Goal: Task Accomplishment & Management: Use online tool/utility

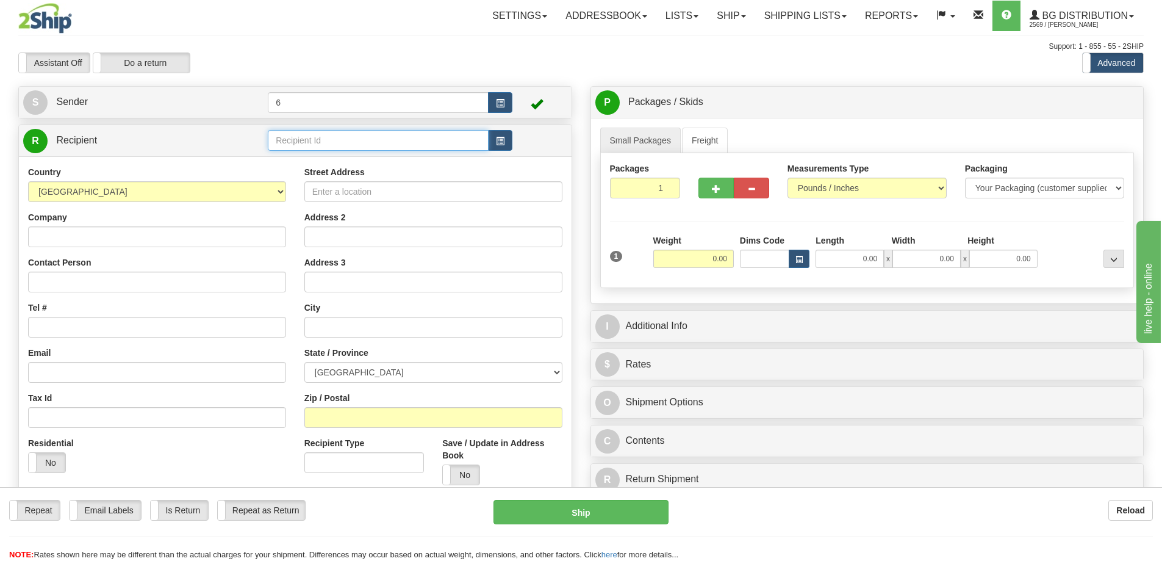
click at [318, 143] on input "text" at bounding box center [378, 140] width 221 height 21
click at [287, 159] on div "46007" at bounding box center [375, 160] width 209 height 13
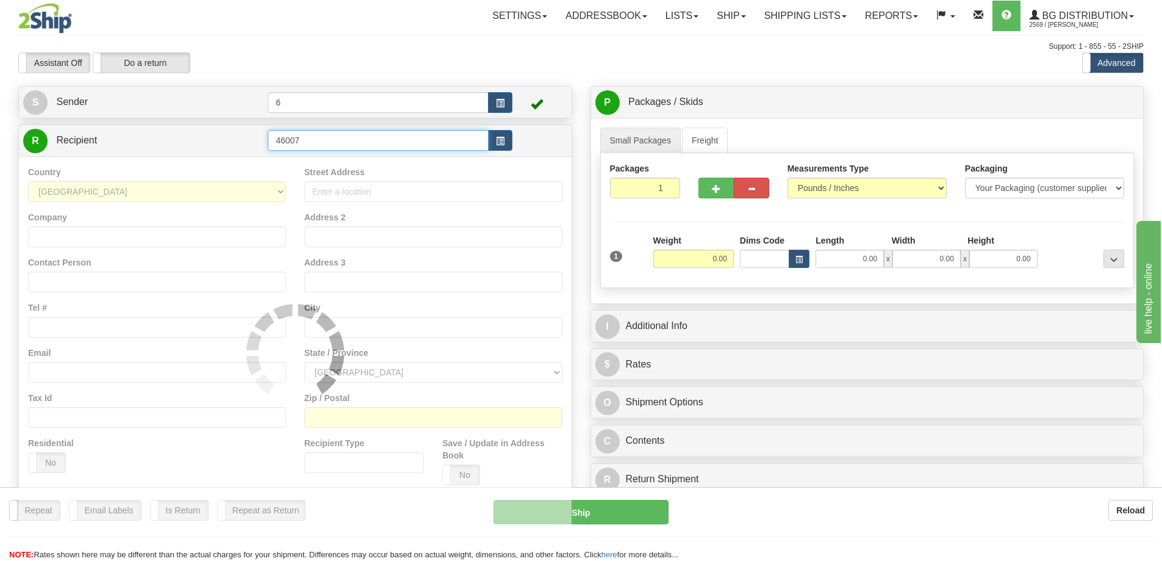
type input "46007"
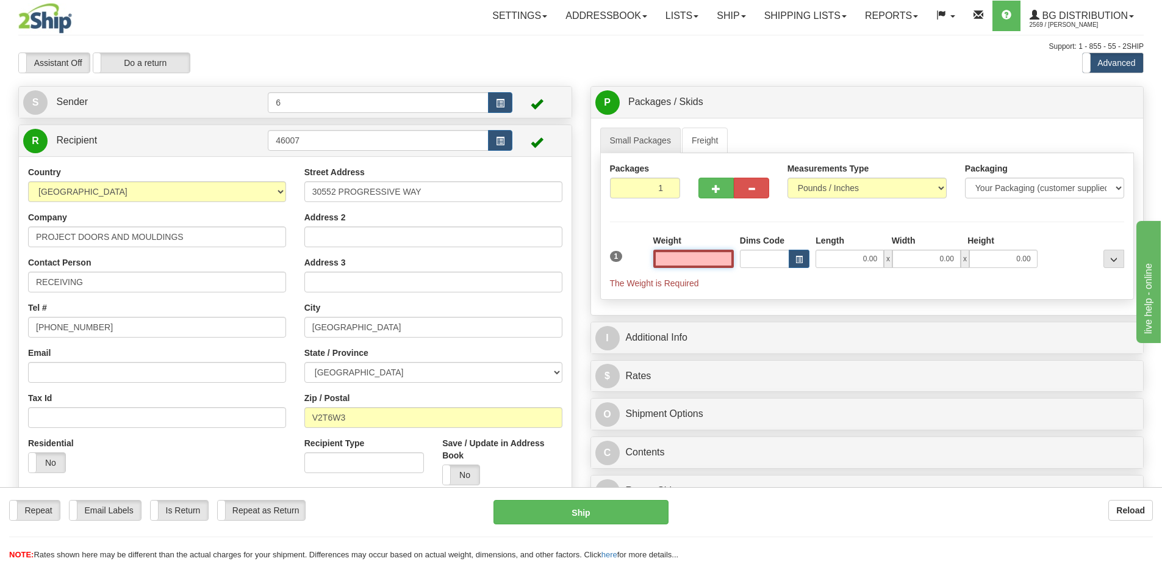
click at [704, 266] on input "text" at bounding box center [693, 258] width 81 height 18
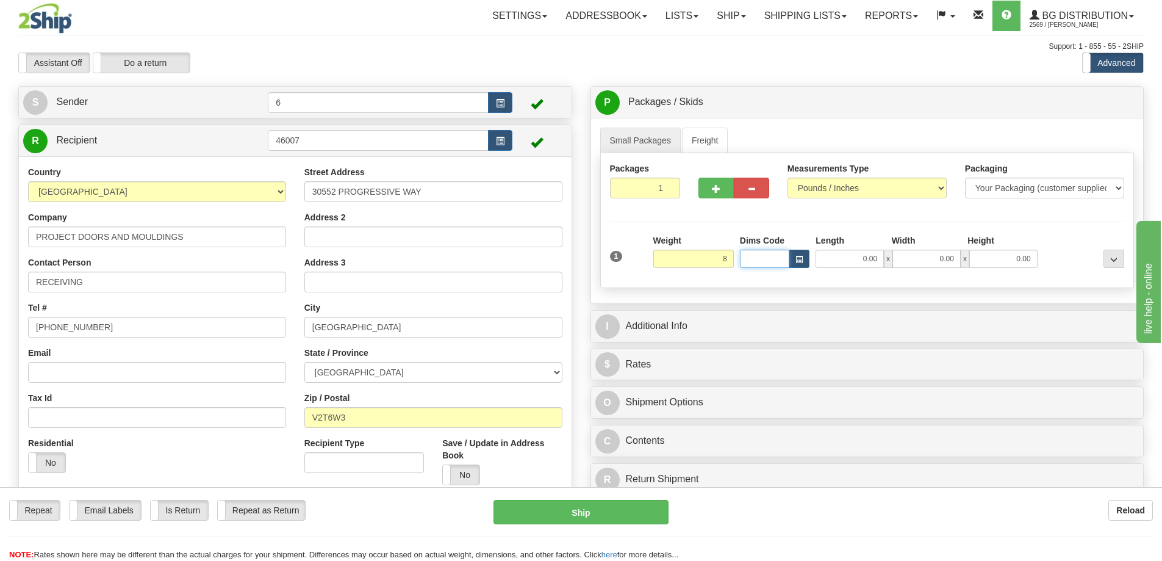
type input "8.00"
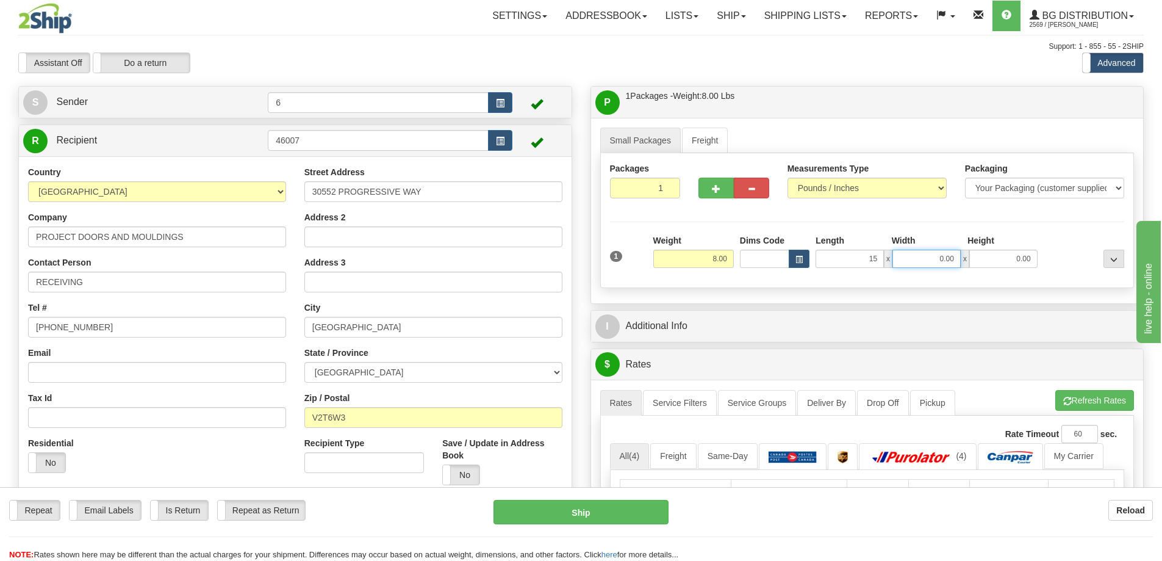
type input "15.00"
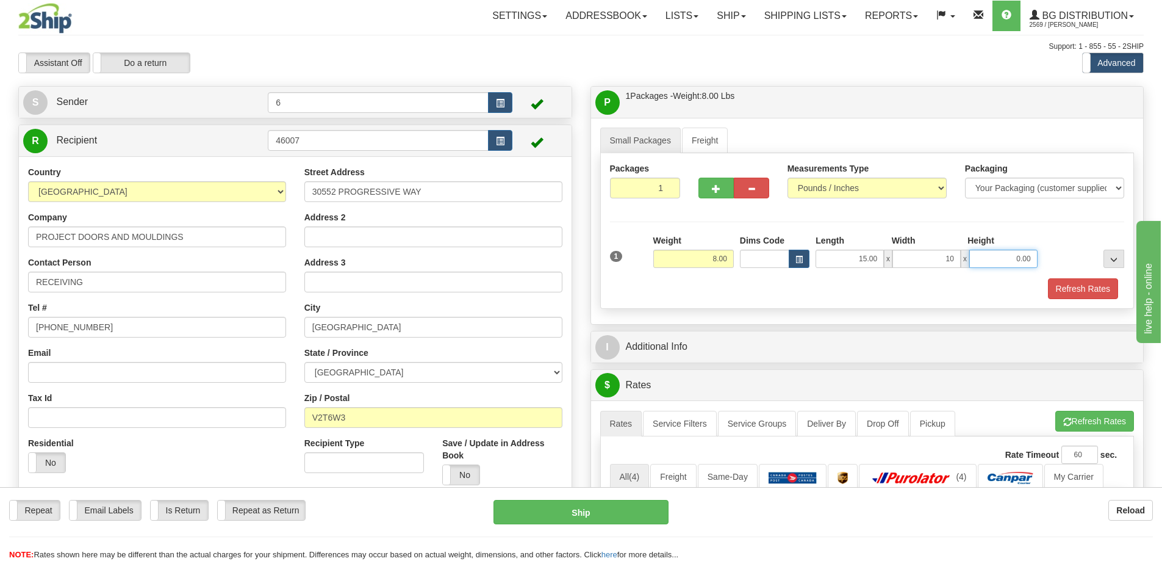
type input "10.00"
type input "8.00"
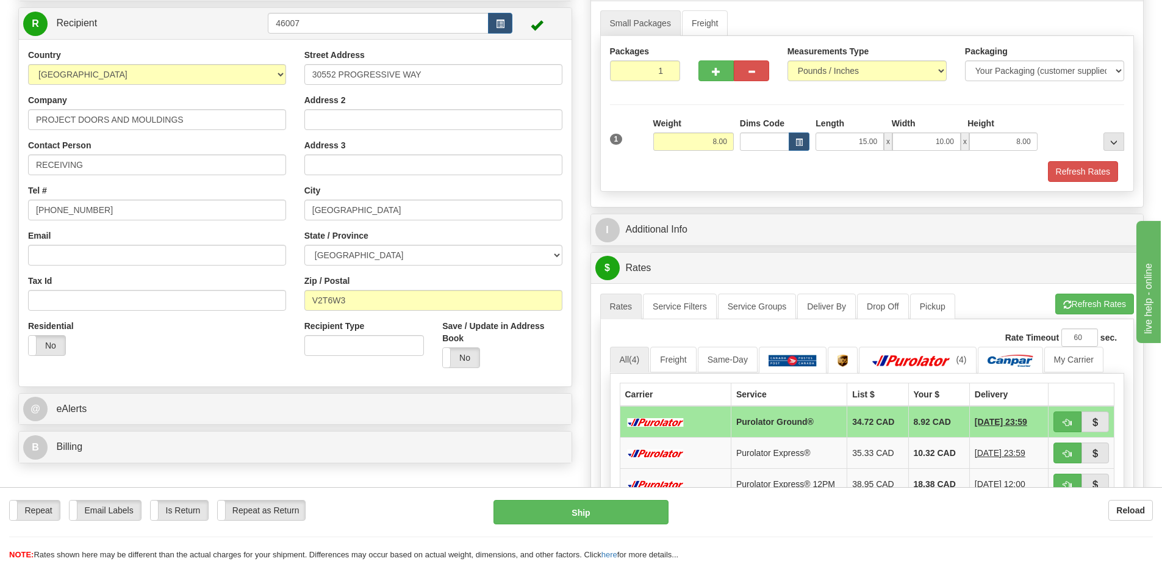
scroll to position [122, 0]
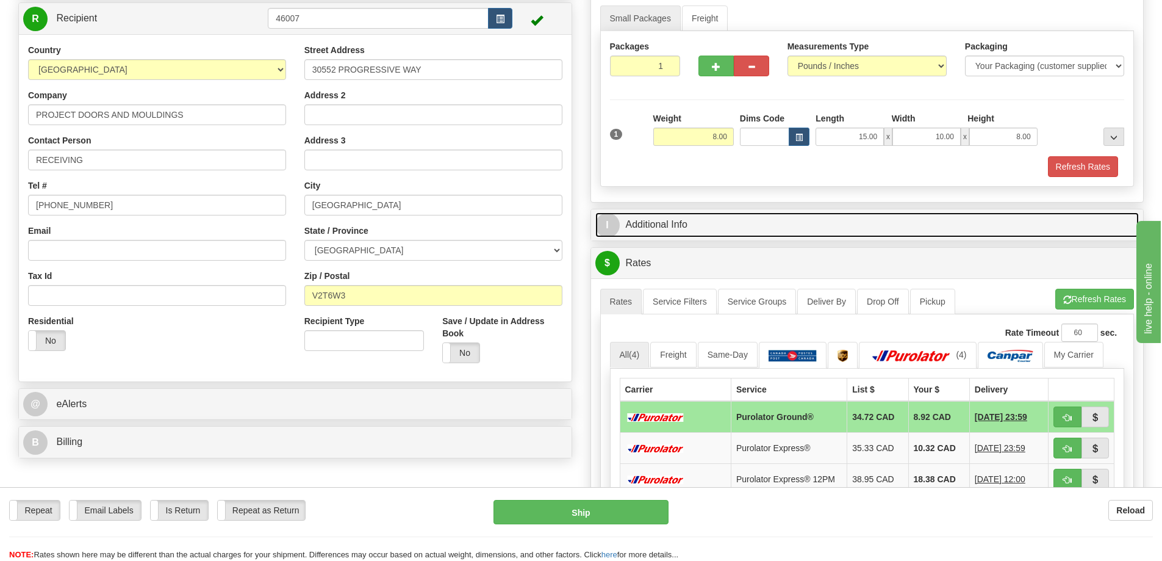
click at [656, 220] on link "I Additional Info" at bounding box center [867, 224] width 544 height 25
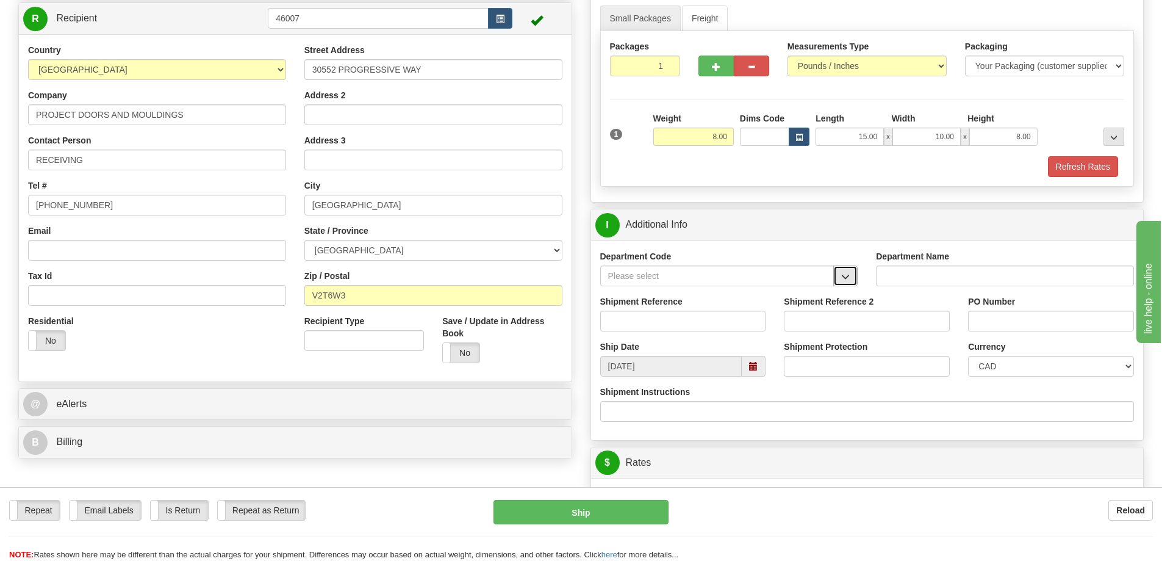
click at [855, 282] on button "button" at bounding box center [845, 275] width 24 height 21
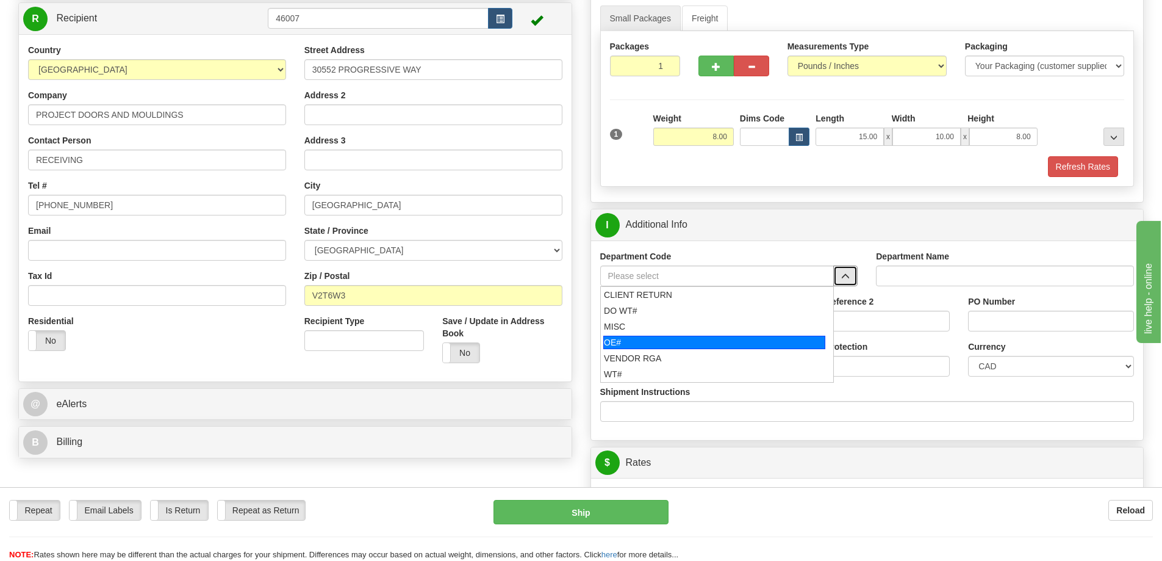
click at [710, 340] on div "OE#" at bounding box center [714, 341] width 222 height 13
type input "OE#"
type input "ORDERS"
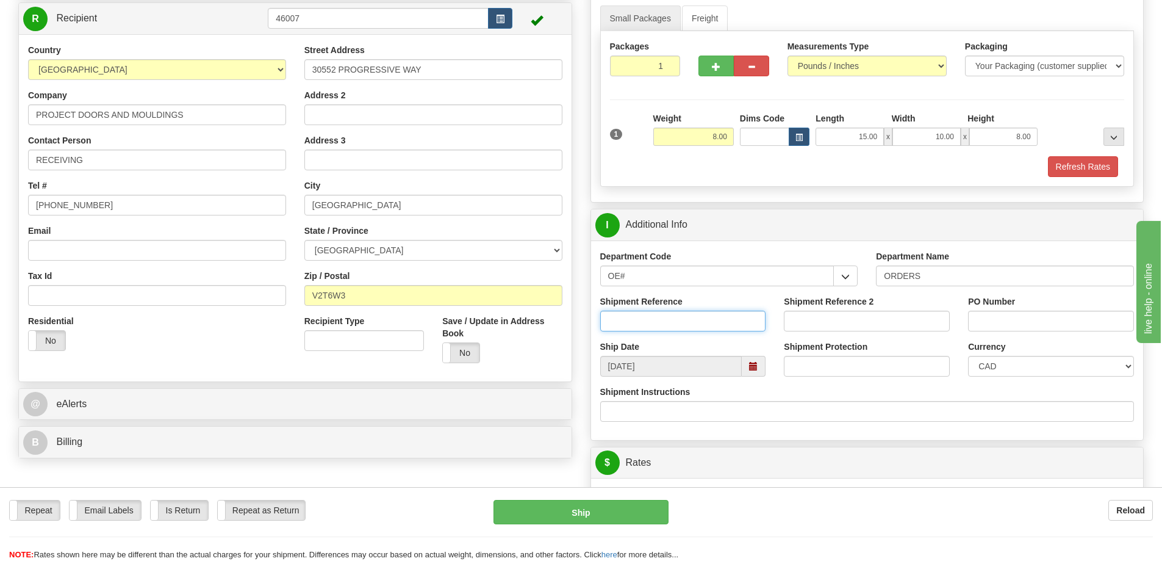
click at [640, 317] on input "Shipment Reference" at bounding box center [683, 320] width 166 height 21
type input "60031254-00"
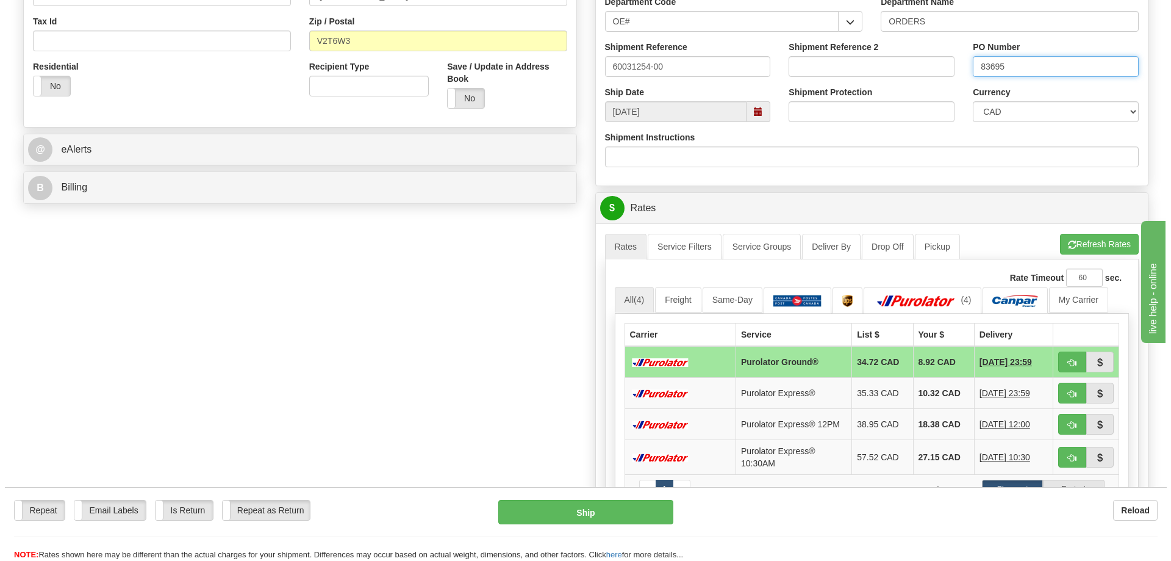
scroll to position [427, 0]
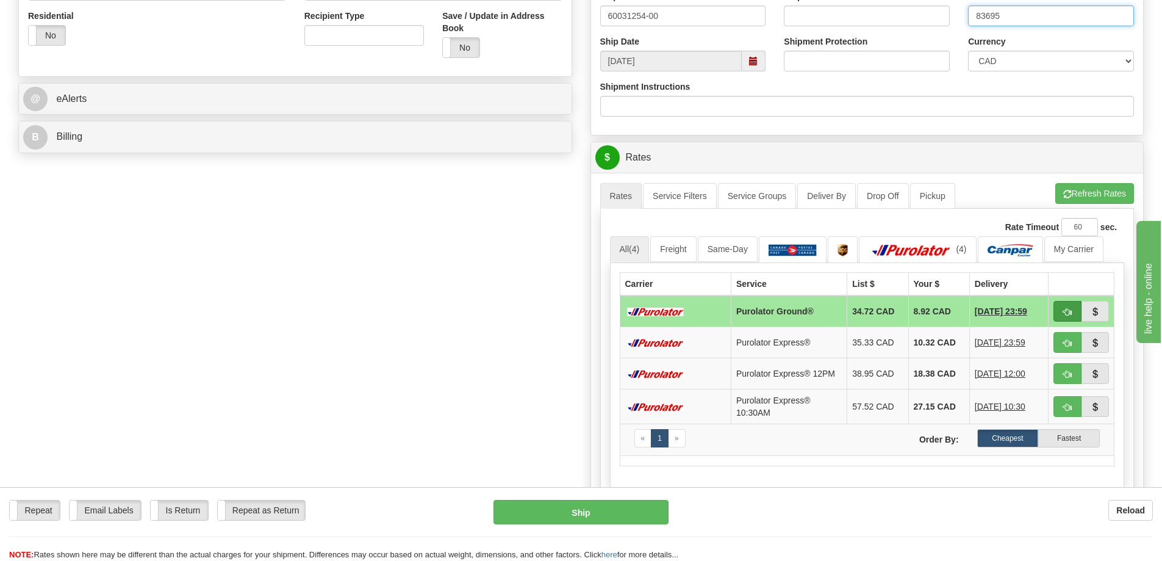
type input "83695"
click at [1063, 313] on span "button" at bounding box center [1067, 312] width 9 height 8
type input "260"
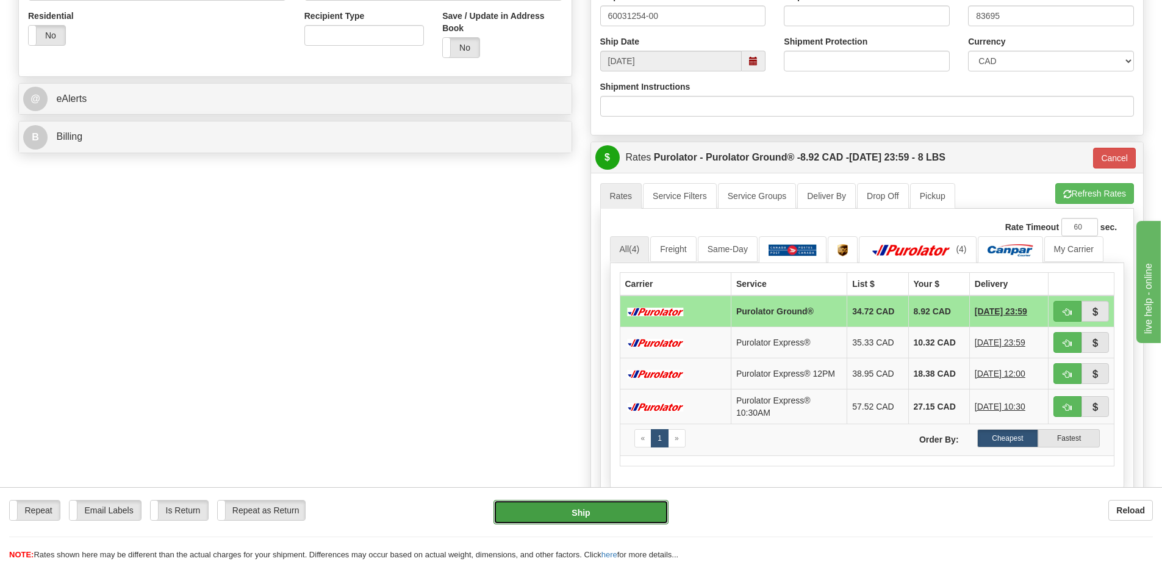
click at [598, 512] on button "Ship" at bounding box center [580, 512] width 175 height 24
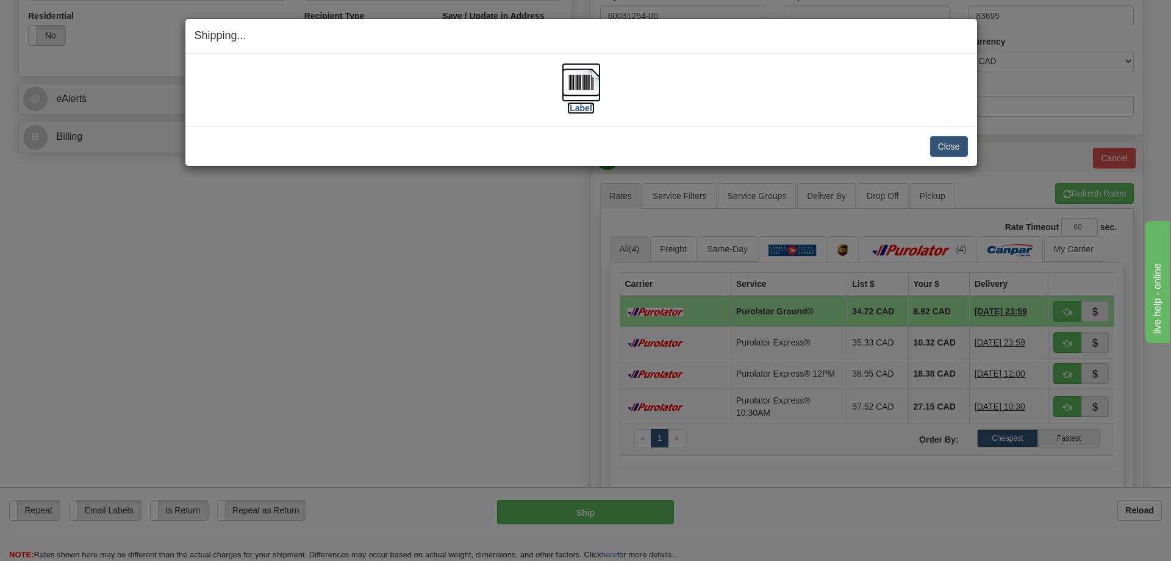
click at [576, 76] on img at bounding box center [581, 82] width 39 height 39
click at [944, 141] on button "Close" at bounding box center [949, 146] width 38 height 21
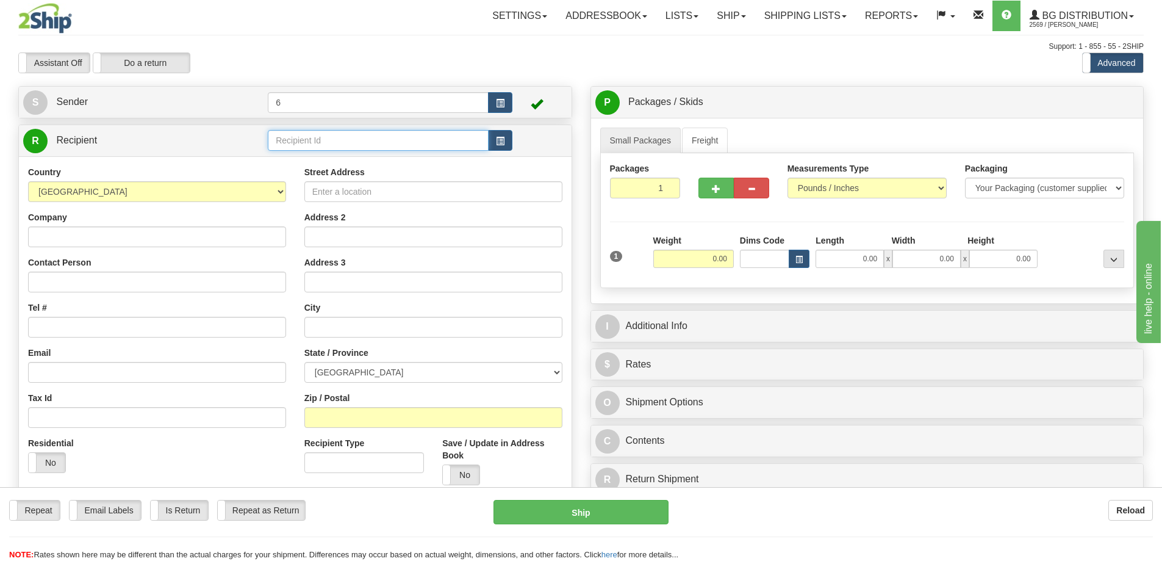
click at [357, 138] on input "text" at bounding box center [378, 140] width 221 height 21
click at [352, 167] on div "910919" at bounding box center [375, 160] width 209 height 13
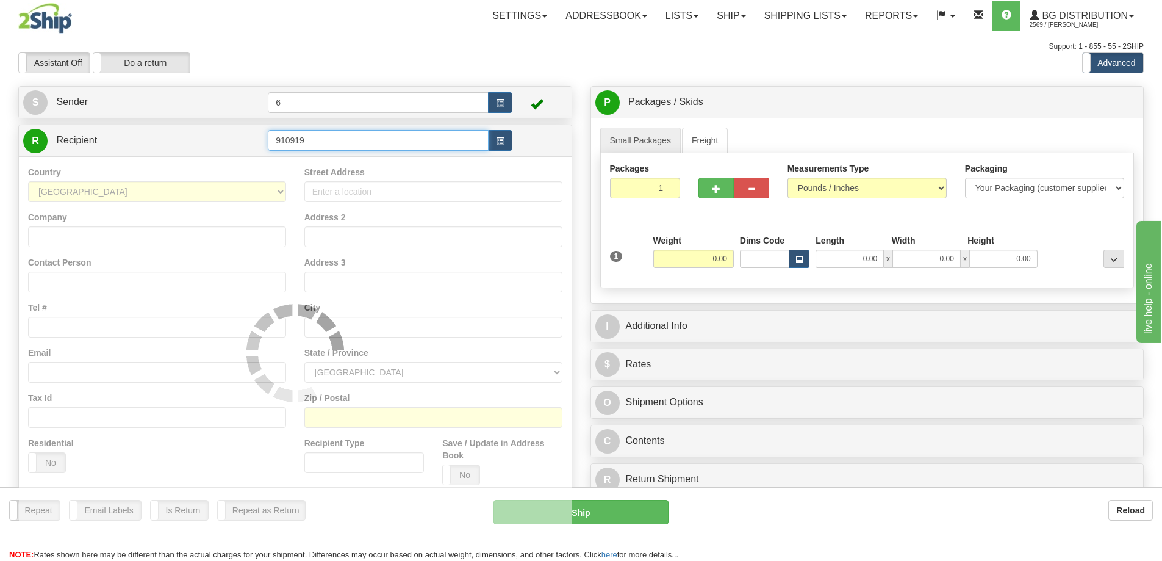
type input "910919"
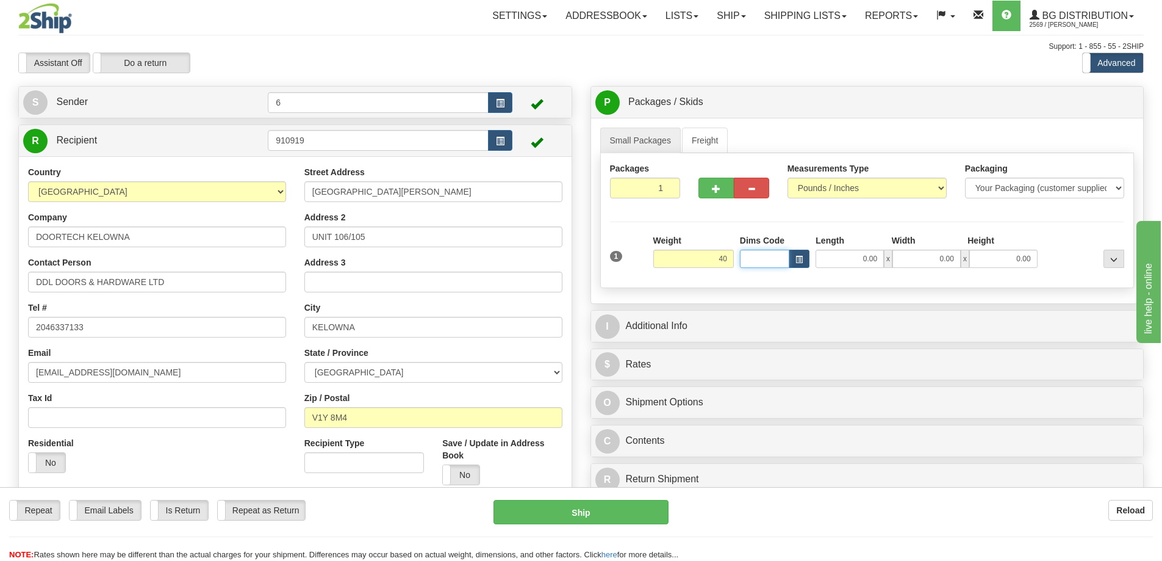
type input "40.00"
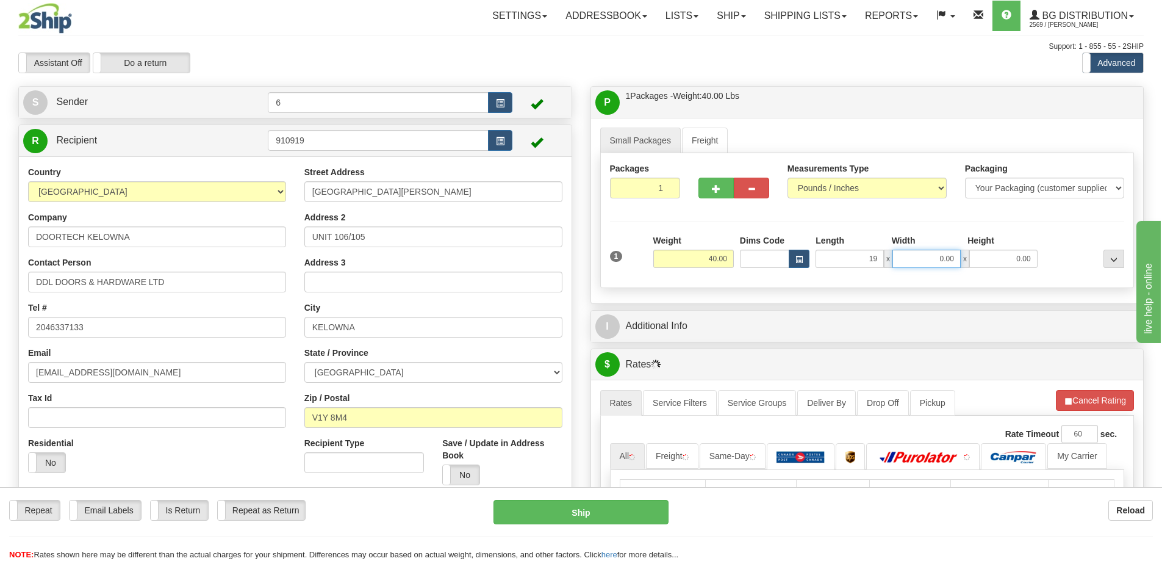
type input "19.00"
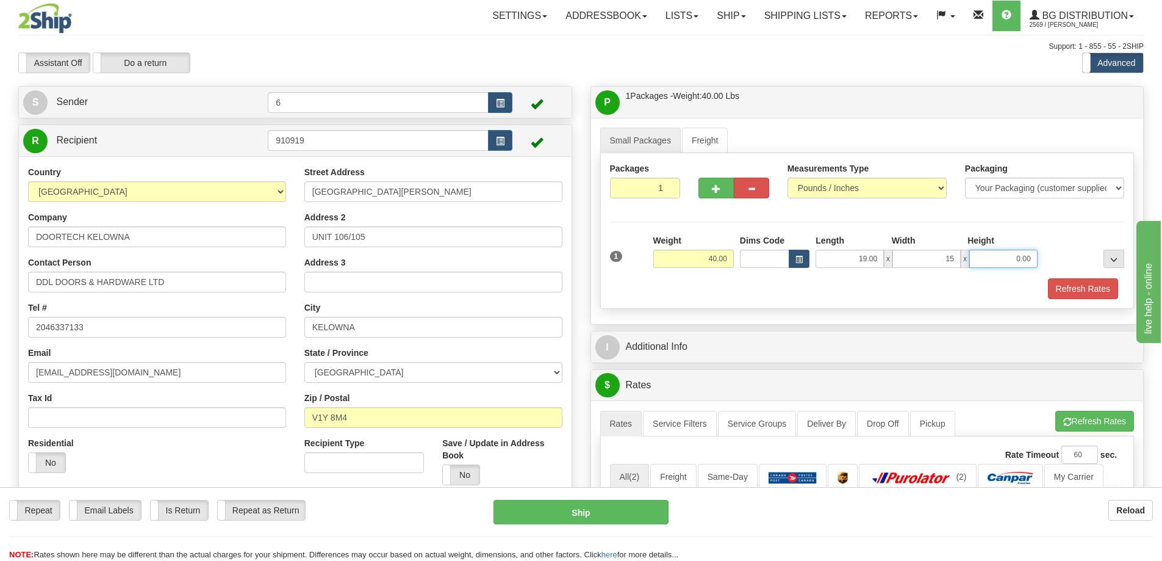
type input "15.00"
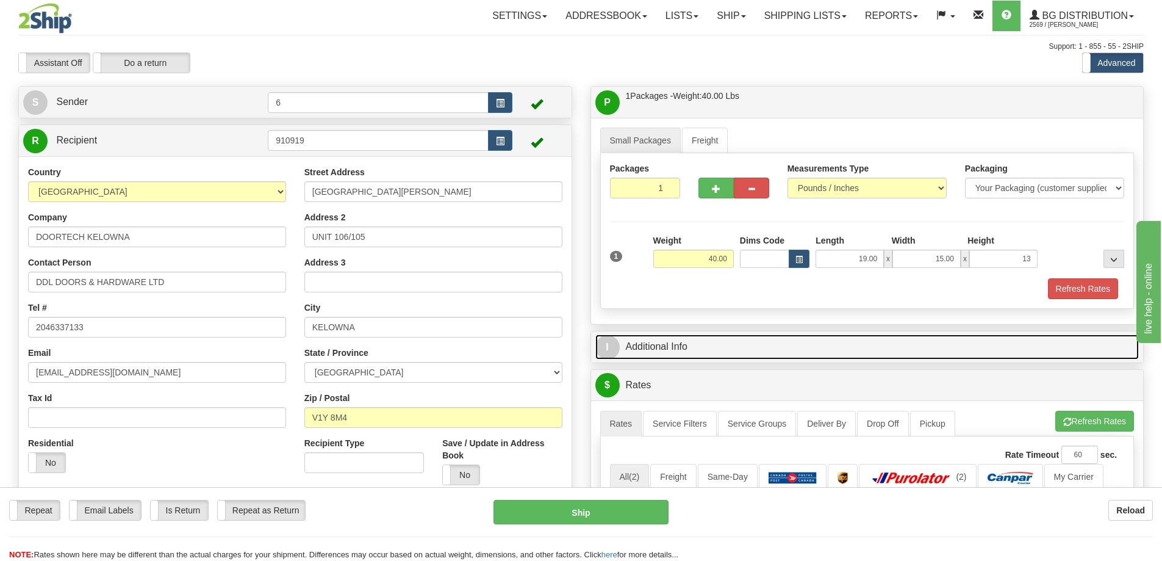
type input "13.00"
click at [653, 346] on link "I Additional Info" at bounding box center [867, 346] width 544 height 25
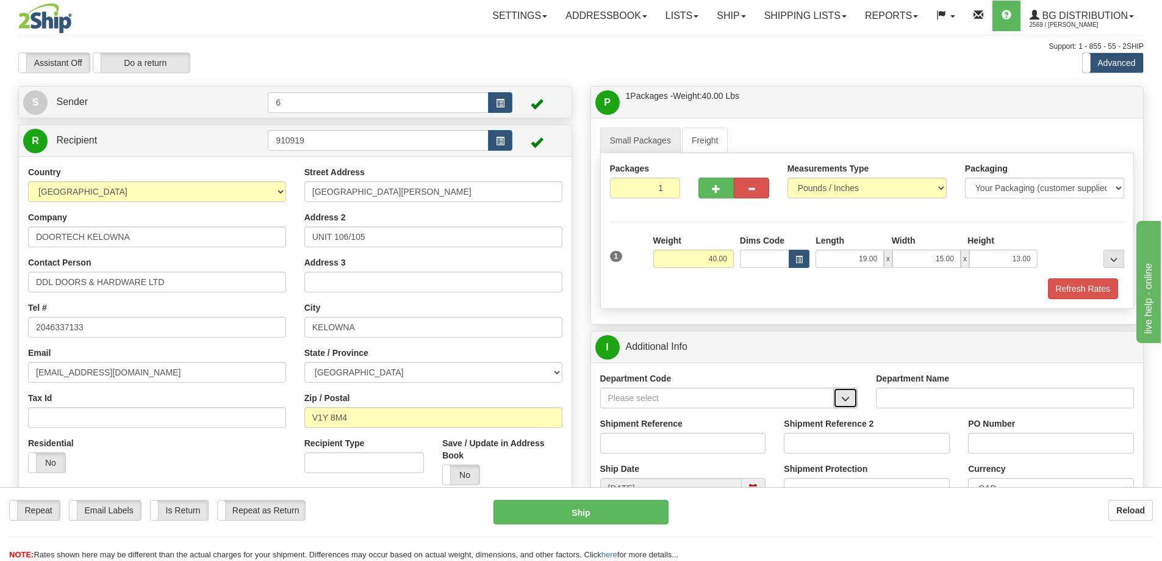
click at [845, 399] on span "button" at bounding box center [845, 399] width 9 height 8
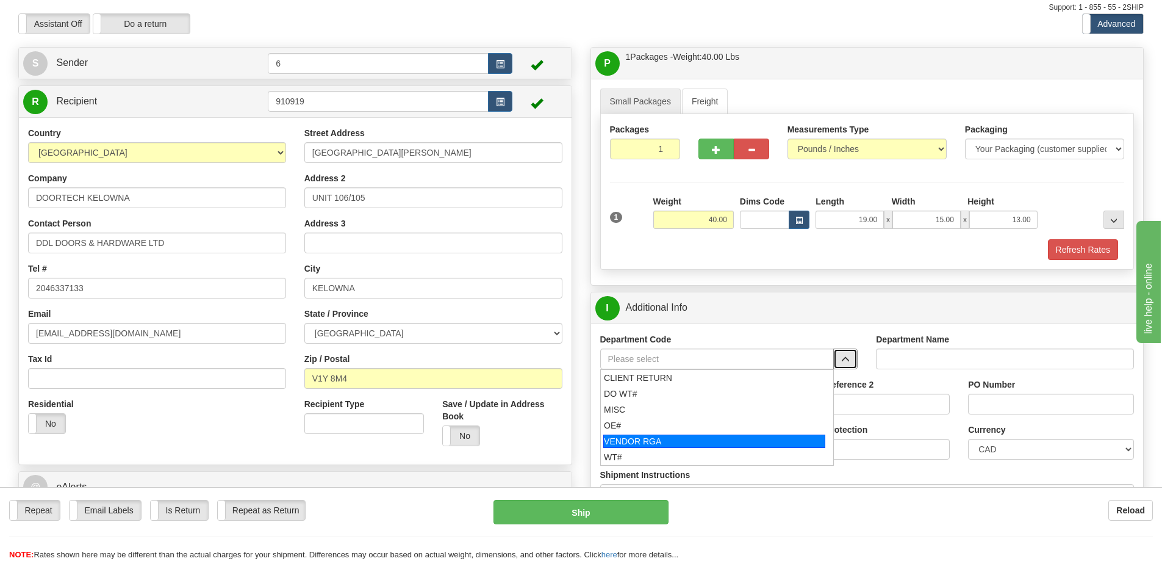
scroll to position [61, 0]
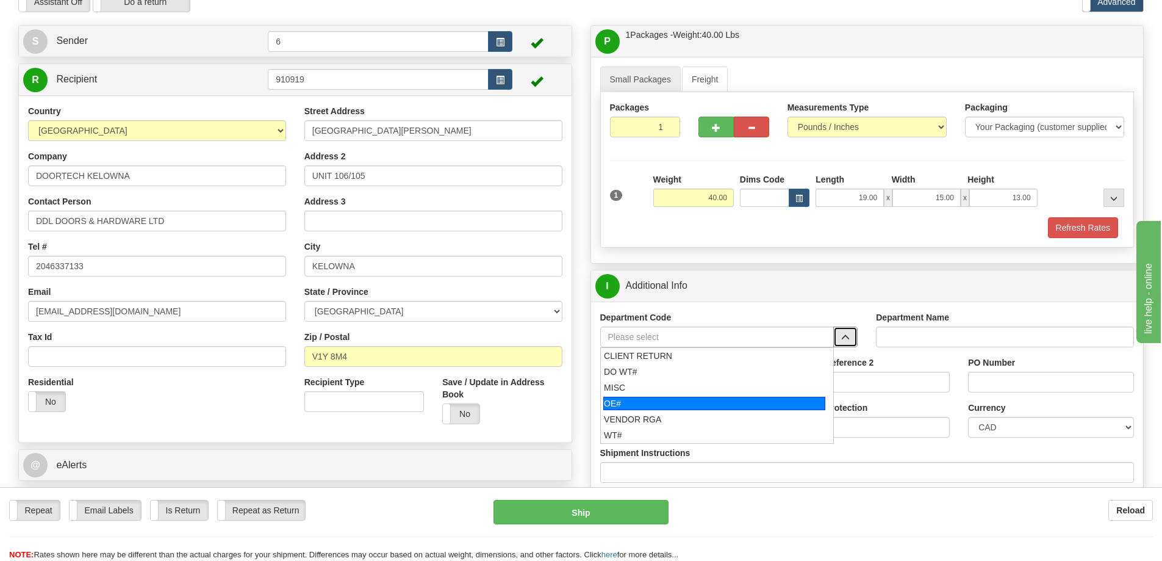
click at [679, 405] on div "OE#" at bounding box center [714, 402] width 222 height 13
type input "OE#"
type input "ORDERS"
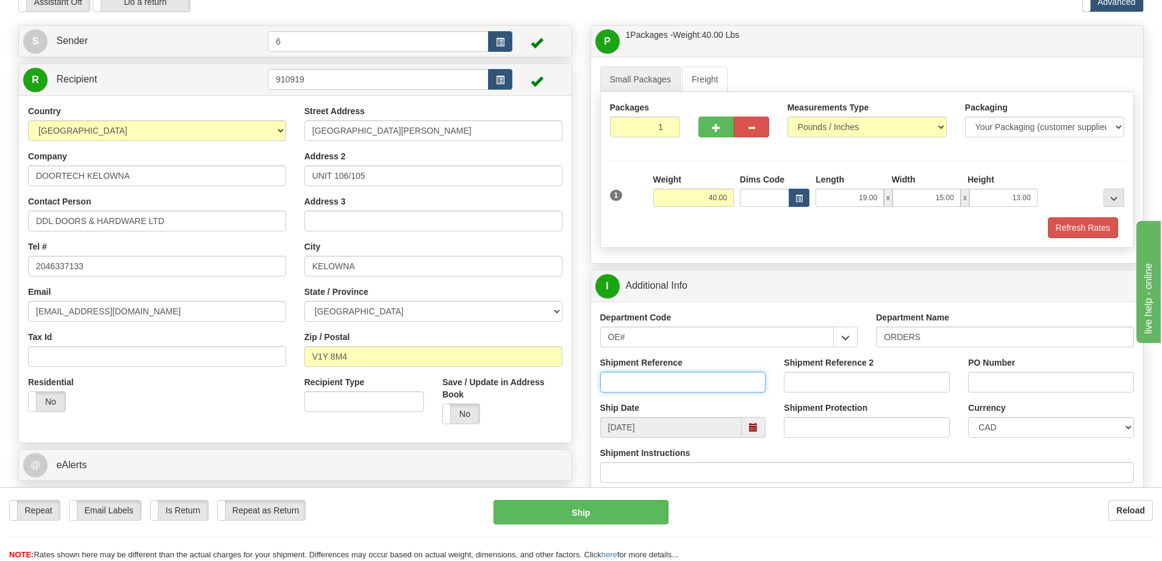
click at [690, 380] on input "Shipment Reference" at bounding box center [683, 381] width 166 height 21
type input "60032638-01"
type input "k"
type input "K36451"
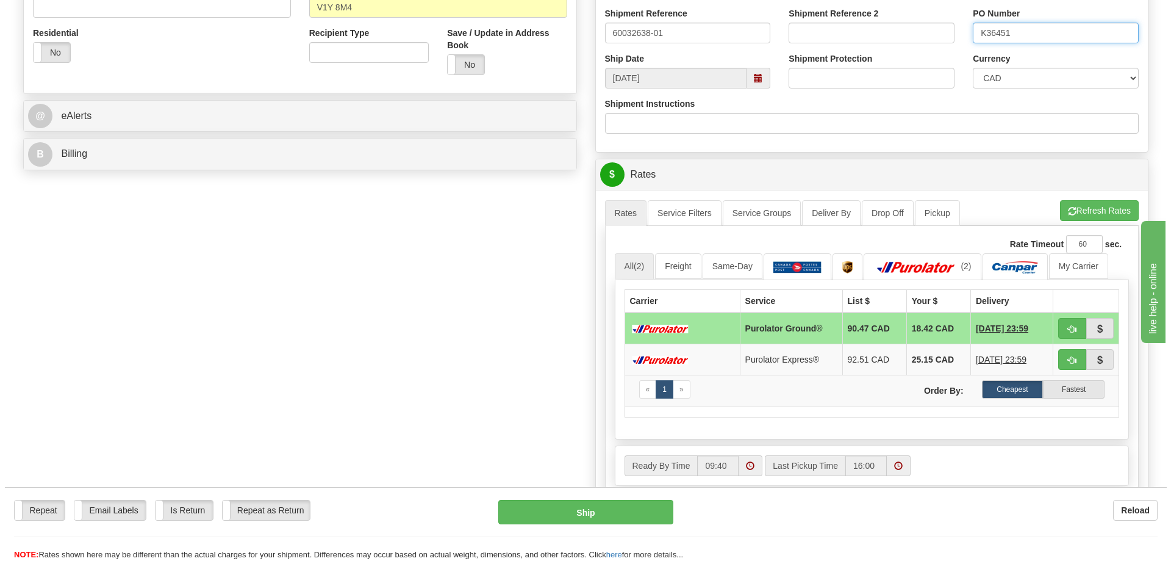
scroll to position [427, 0]
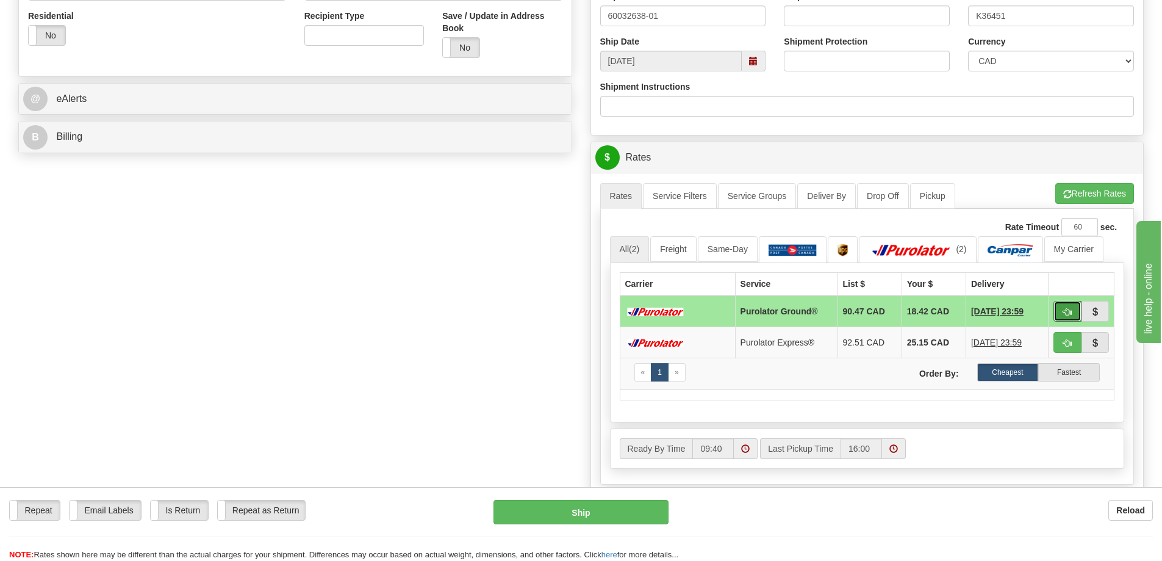
click at [1061, 310] on button "button" at bounding box center [1067, 311] width 28 height 21
type input "260"
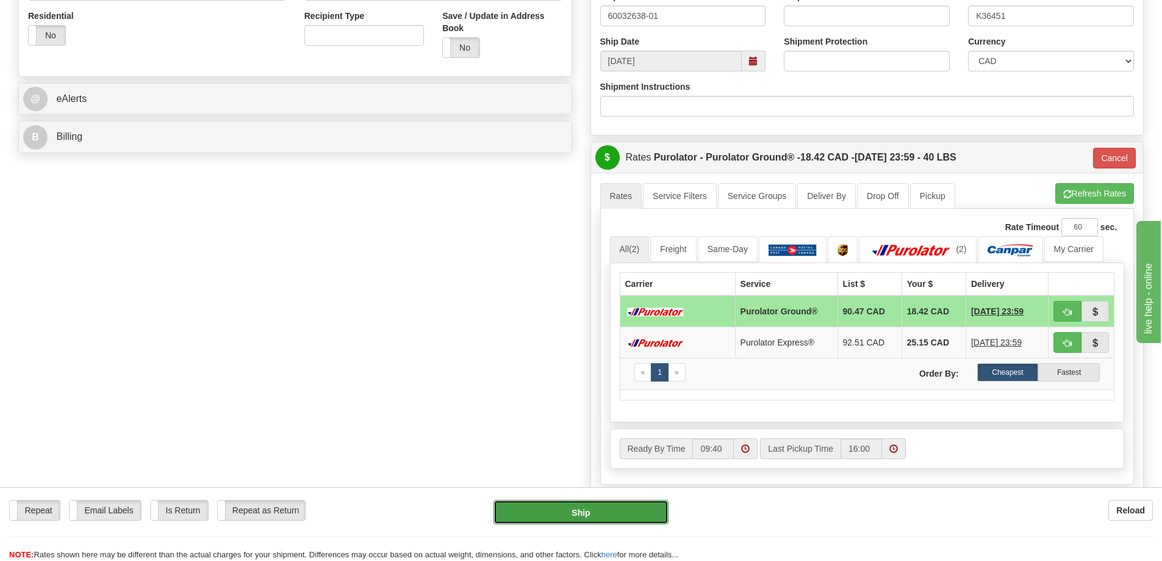
click at [571, 513] on button "Ship" at bounding box center [580, 512] width 175 height 24
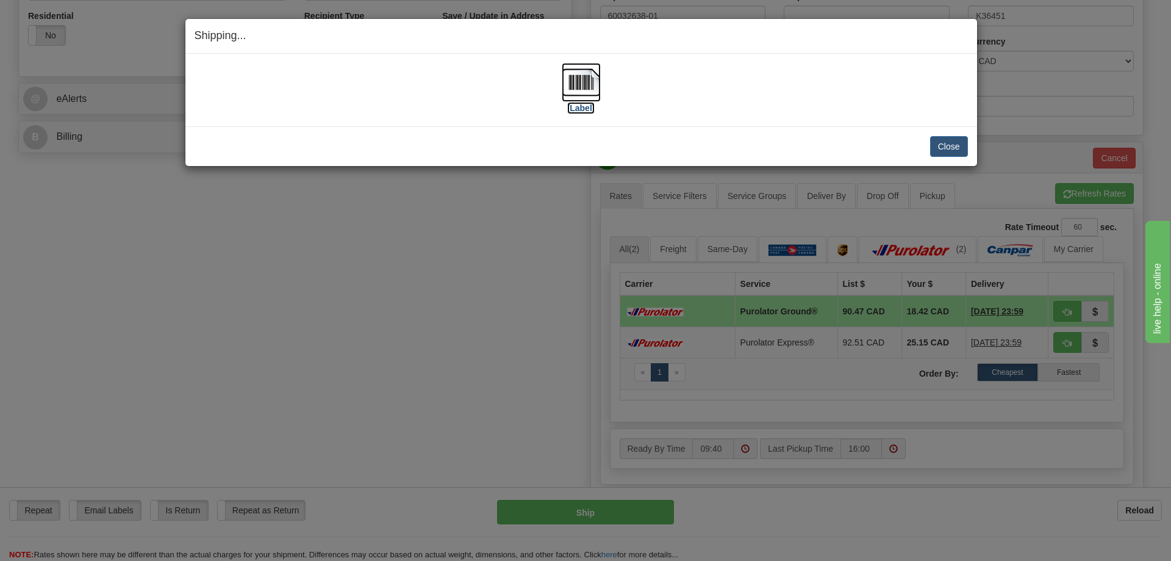
click at [583, 80] on img at bounding box center [581, 82] width 39 height 39
click at [948, 146] on button "Close" at bounding box center [949, 146] width 38 height 21
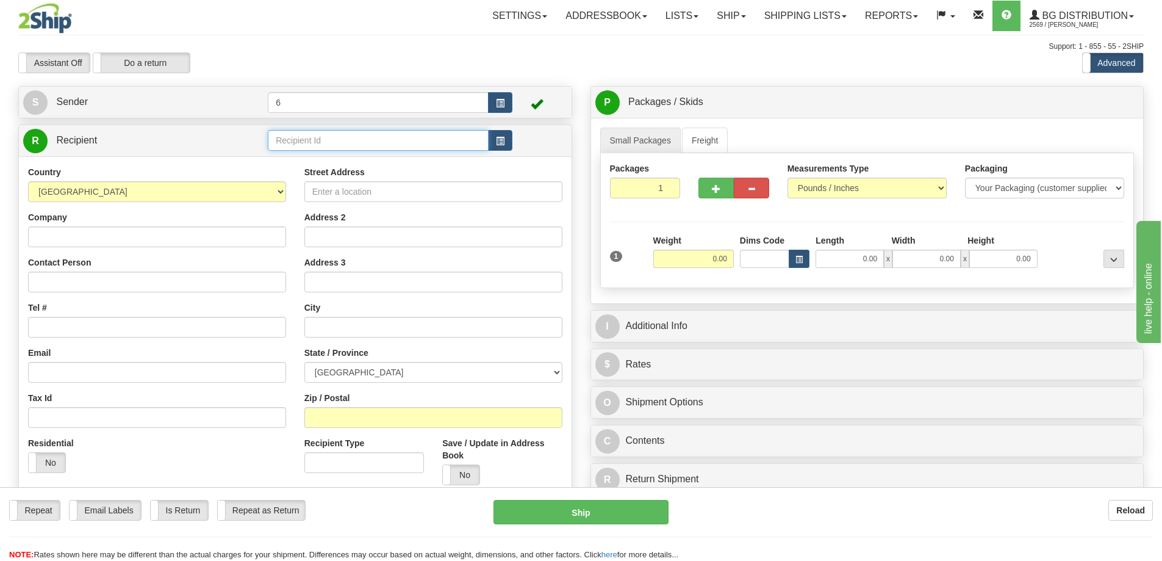
drag, startPoint x: 436, startPoint y: 136, endPoint x: 444, endPoint y: 134, distance: 8.7
click at [440, 136] on input "text" at bounding box center [378, 140] width 221 height 21
click at [406, 162] on div "41050" at bounding box center [375, 160] width 209 height 13
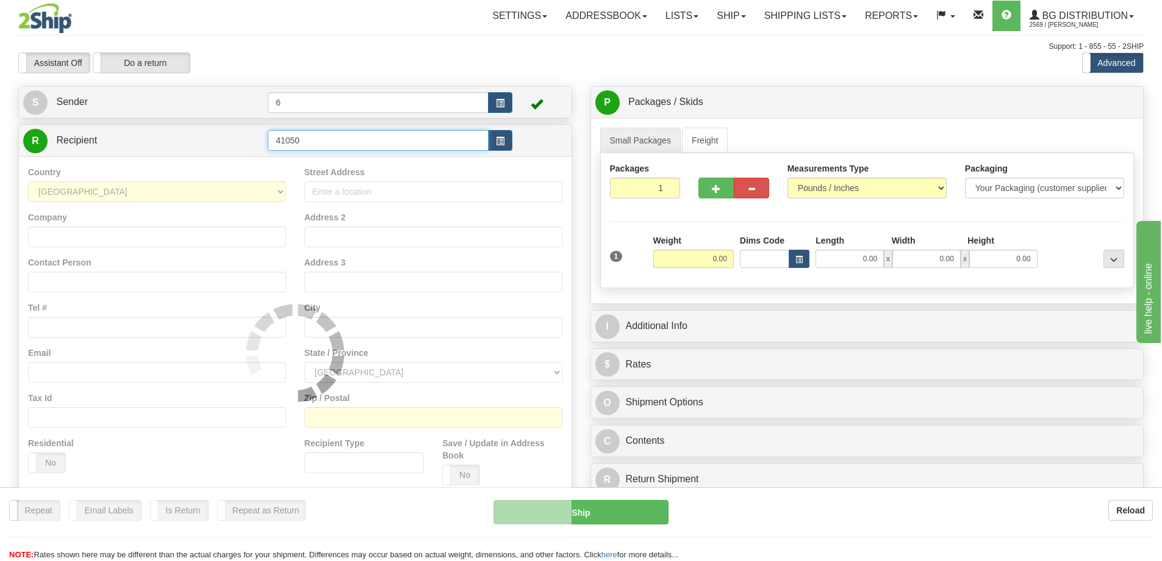
type input "41050"
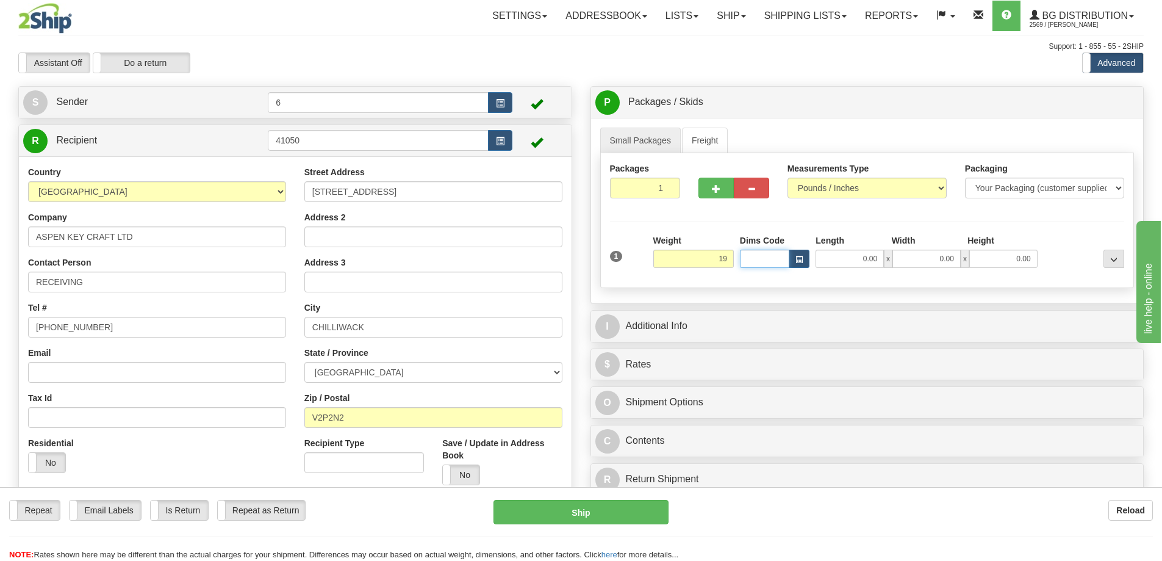
type input "19.00"
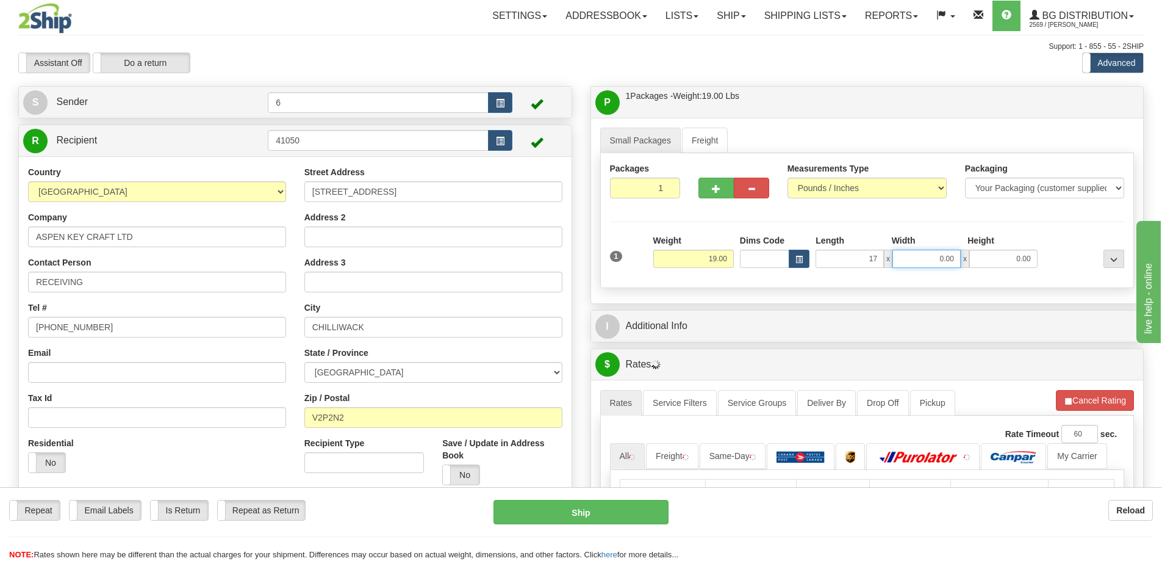
type input "17.00"
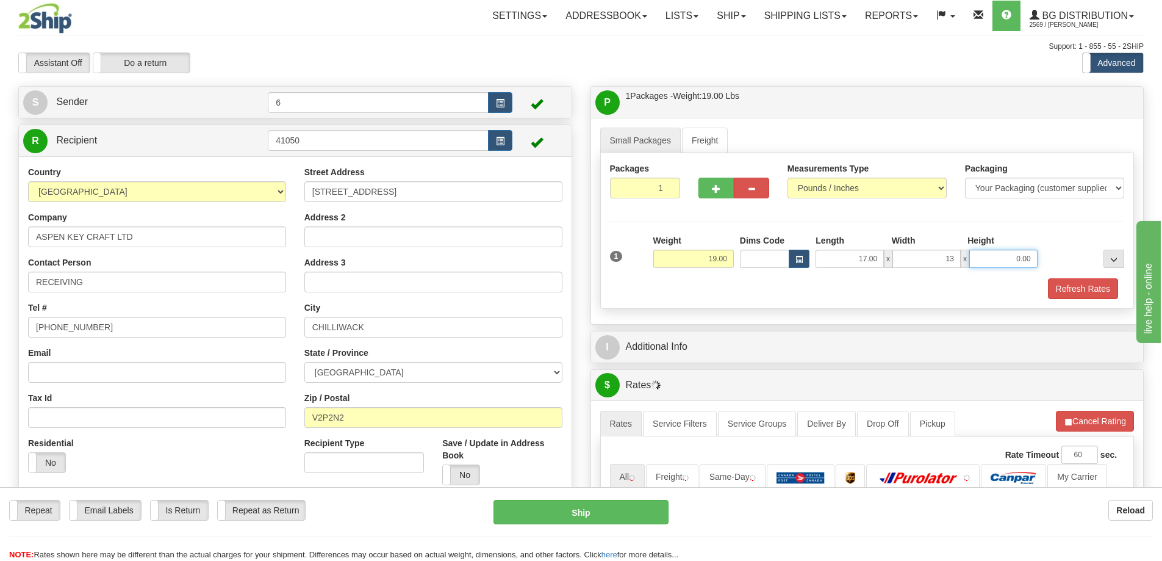
type input "13.00"
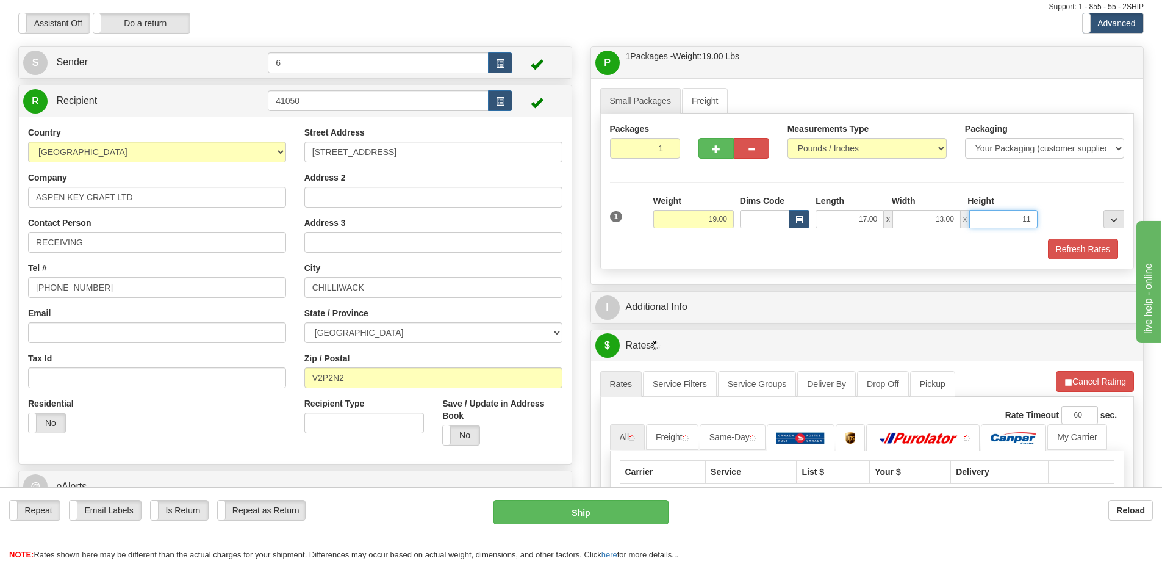
scroll to position [61, 0]
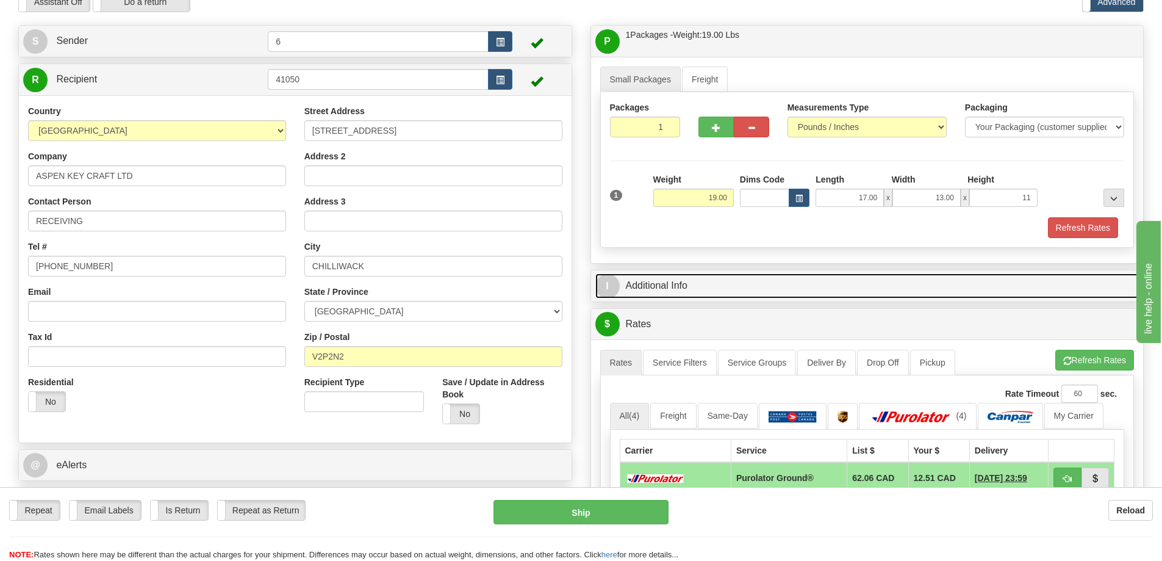
type input "11.00"
click at [722, 285] on link "I Additional Info" at bounding box center [867, 285] width 544 height 25
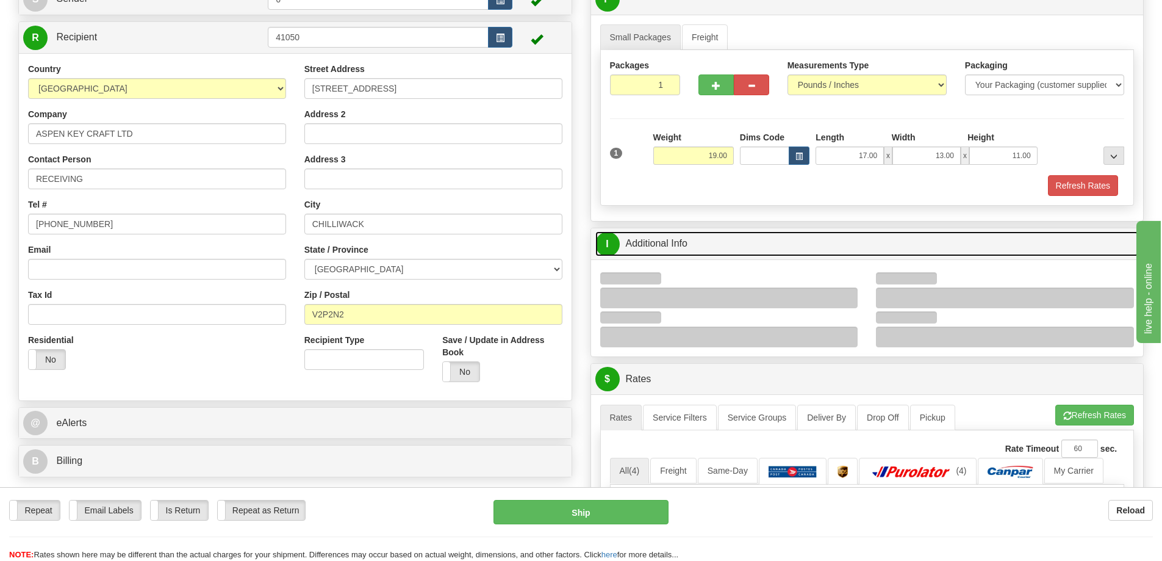
scroll to position [122, 0]
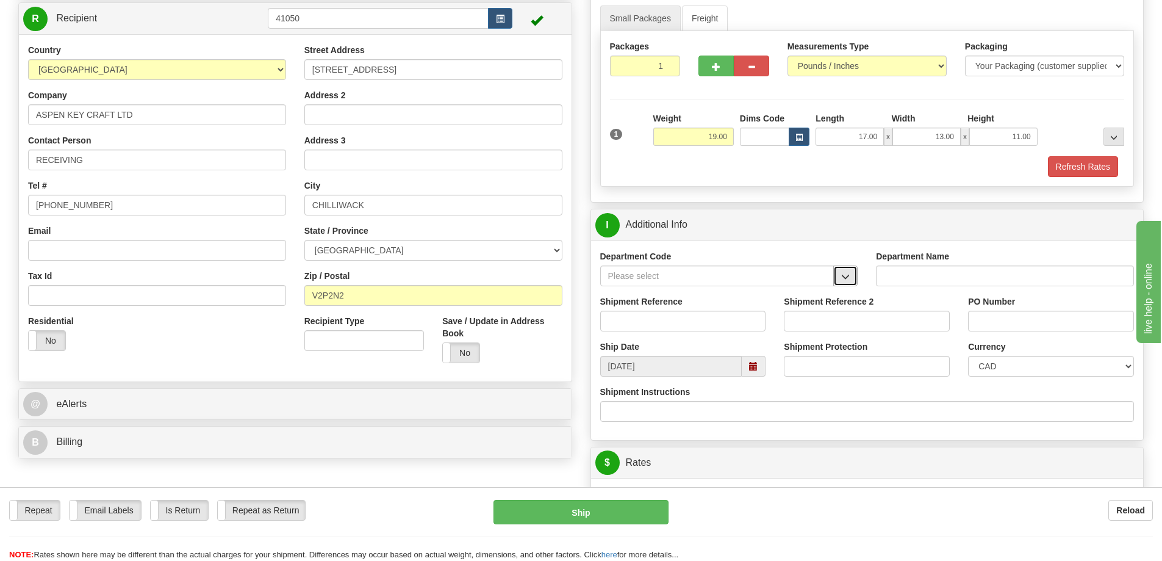
click at [852, 277] on button "button" at bounding box center [845, 275] width 24 height 21
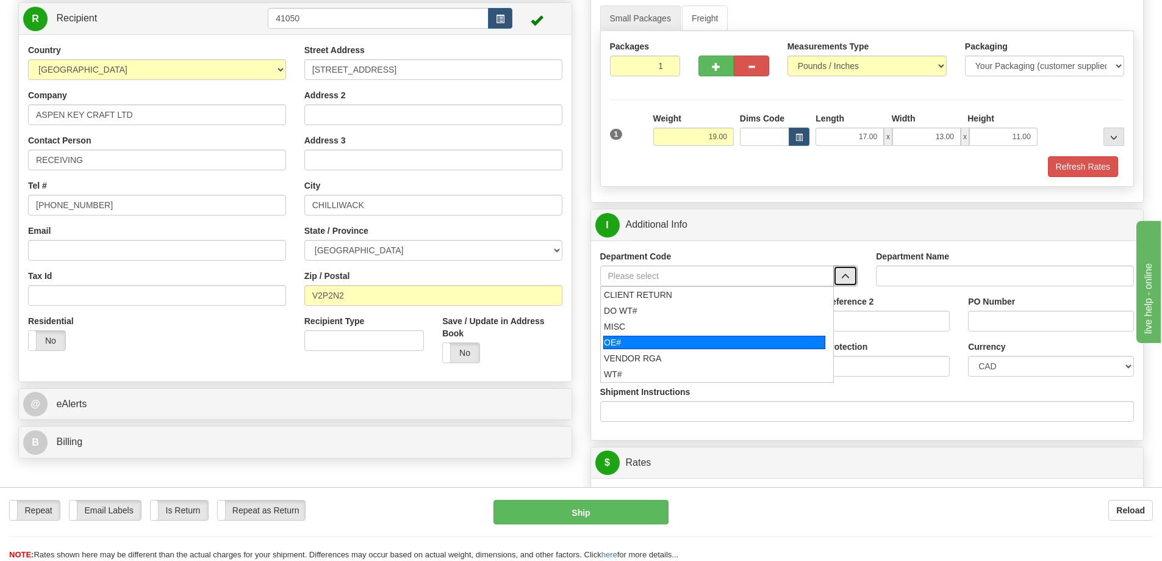
click at [678, 338] on div "OE#" at bounding box center [714, 341] width 222 height 13
type input "OE#"
type input "ORDERS"
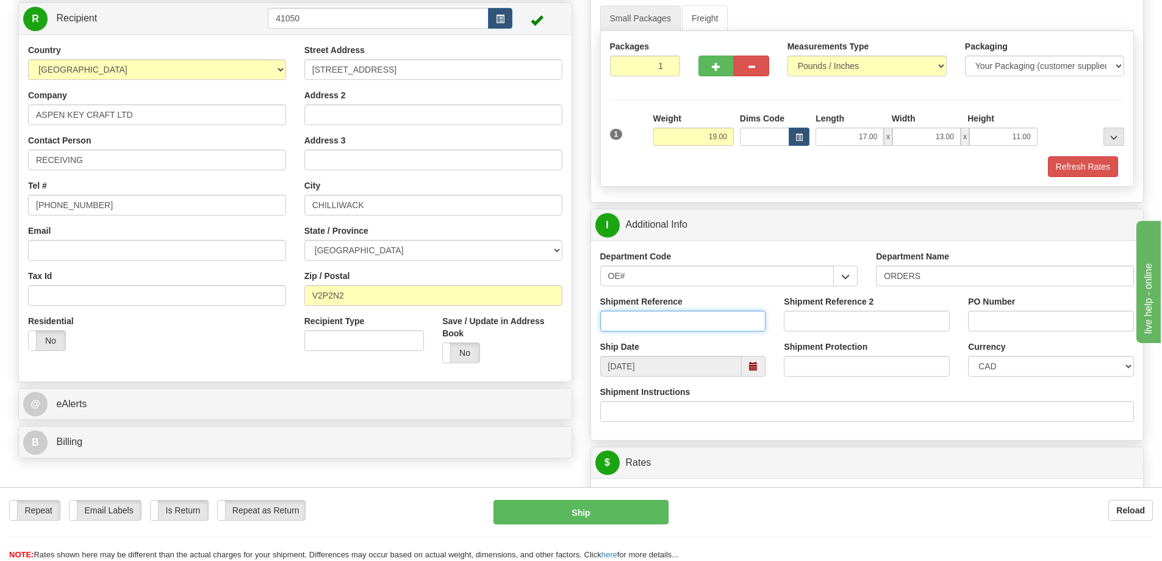
click at [678, 320] on input "Shipment Reference" at bounding box center [683, 320] width 166 height 21
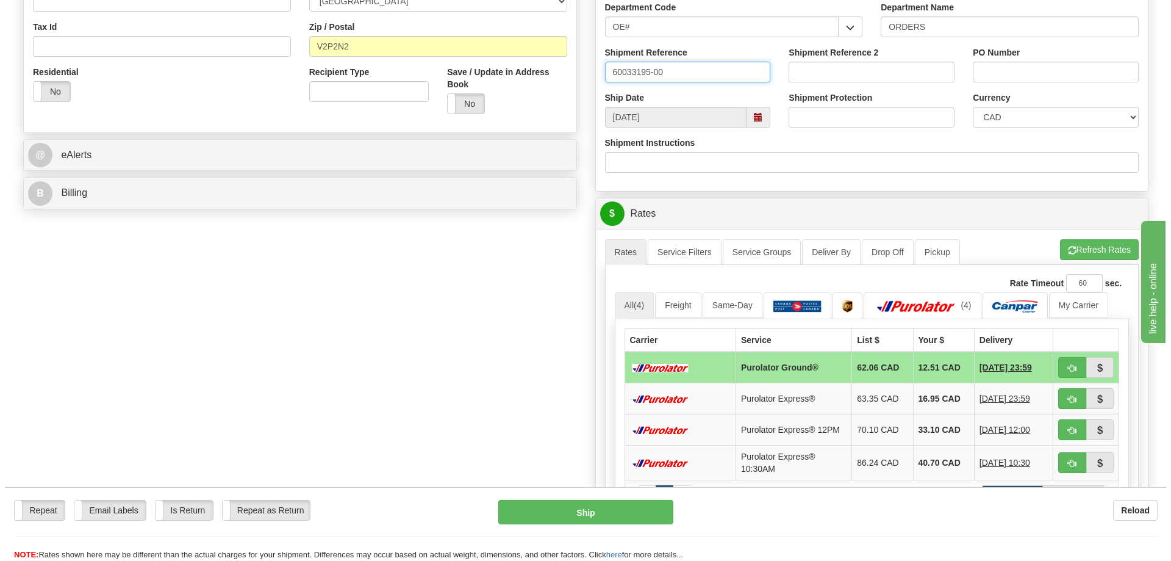
scroll to position [427, 0]
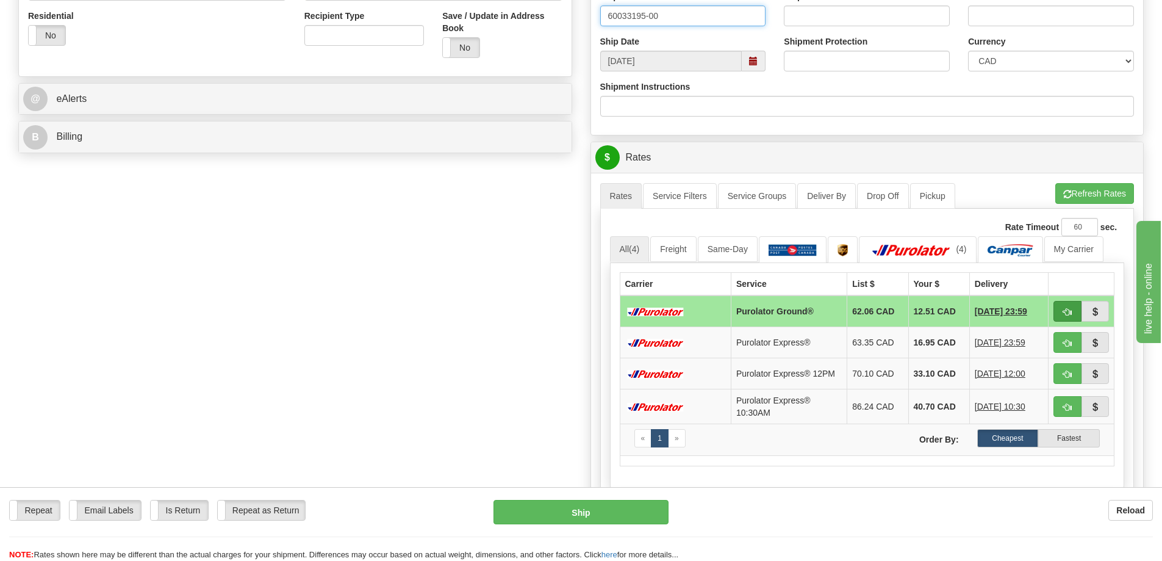
type input "60033195-00"
click at [1068, 314] on span "button" at bounding box center [1067, 312] width 9 height 8
type input "260"
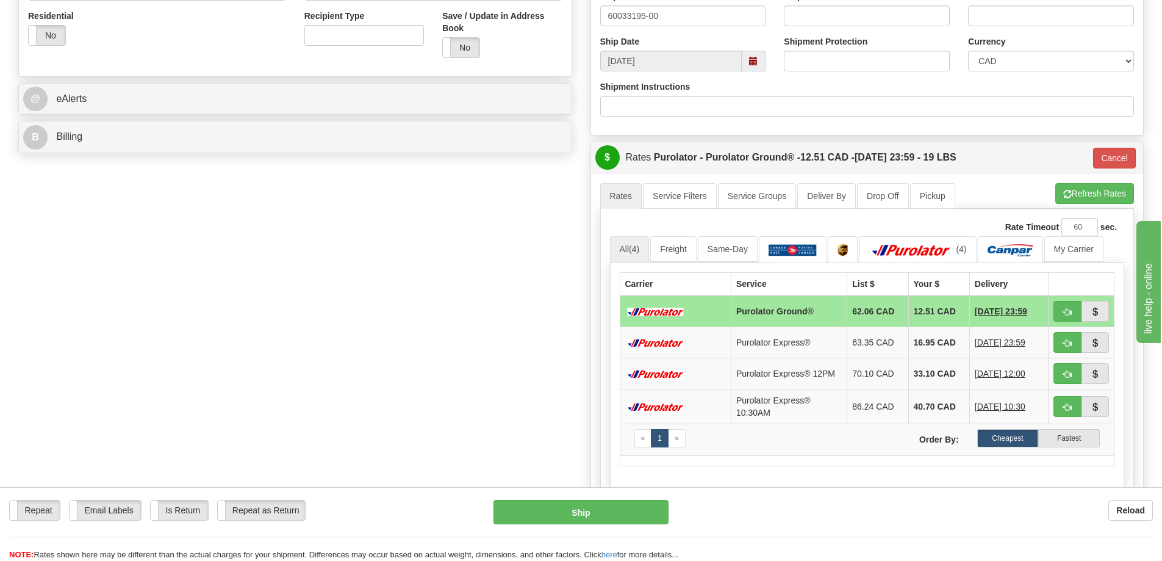
click at [586, 498] on div "Repeat Repeat Email Labels Email Labels Edit Is Return Is Return Repeat as Retu…" at bounding box center [581, 524] width 1162 height 74
click at [587, 509] on button "Ship" at bounding box center [580, 512] width 175 height 24
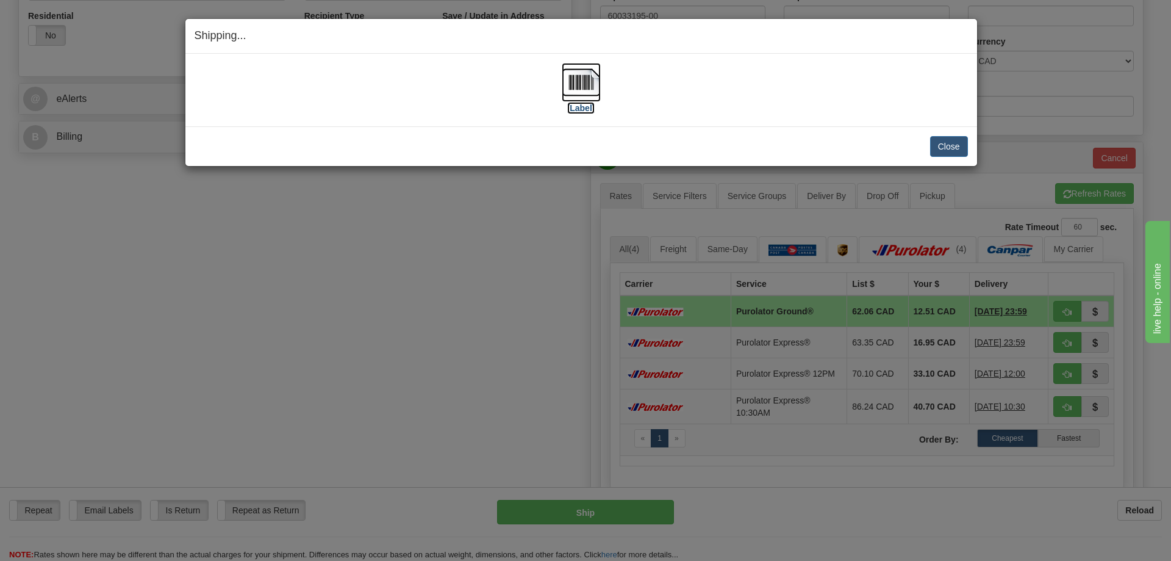
click at [590, 78] on img at bounding box center [581, 82] width 39 height 39
